Goal: Find specific page/section: Find specific page/section

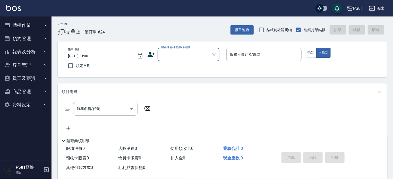
click at [30, 52] on button "報表及分析" at bounding box center [25, 51] width 47 height 13
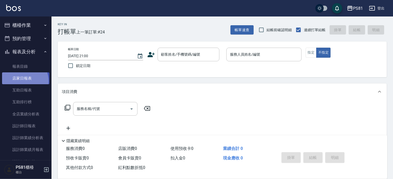
click at [21, 81] on link "店家日報表" at bounding box center [25, 78] width 47 height 12
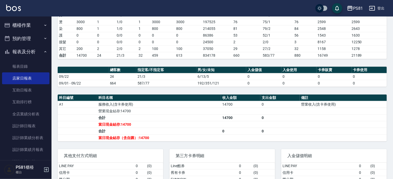
scroll to position [126, 0]
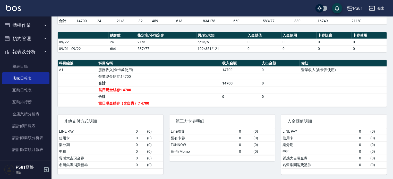
click at [199, 119] on span "第三方卡券明細" at bounding box center [222, 121] width 93 height 5
click at [15, 123] on link "設計師日報表" at bounding box center [25, 126] width 47 height 12
